Goal: Task Accomplishment & Management: Manage account settings

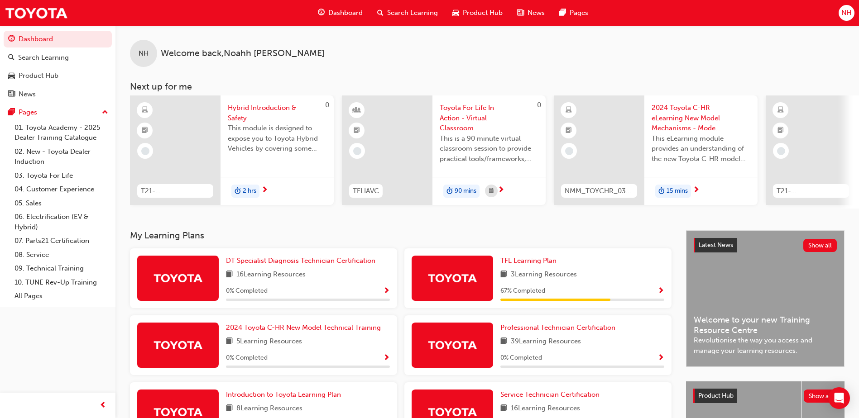
click at [845, 11] on span "NH" at bounding box center [846, 13] width 10 height 10
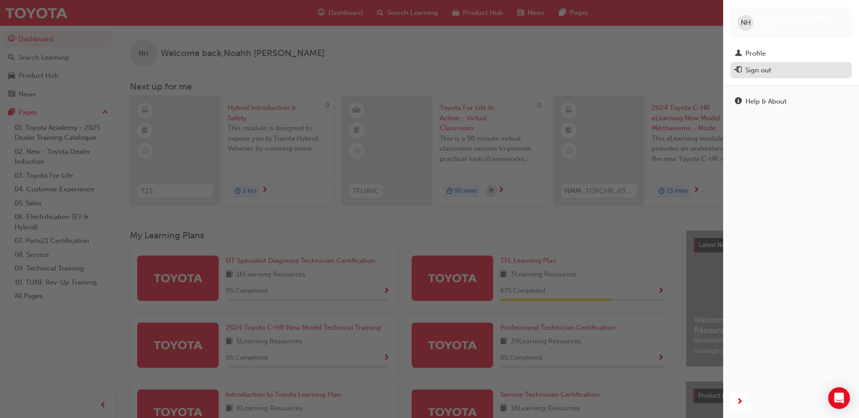
click at [761, 70] on div "Sign out" at bounding box center [758, 70] width 26 height 10
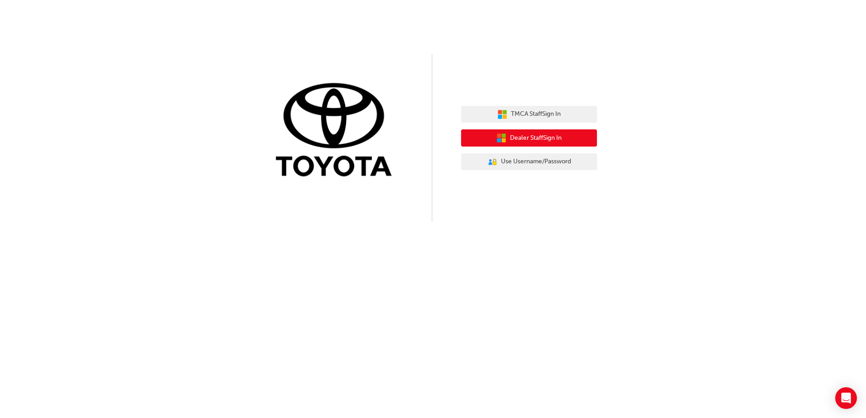
click at [552, 140] on span "Dealer Staff Sign In" at bounding box center [536, 138] width 52 height 10
